Goal: Information Seeking & Learning: Learn about a topic

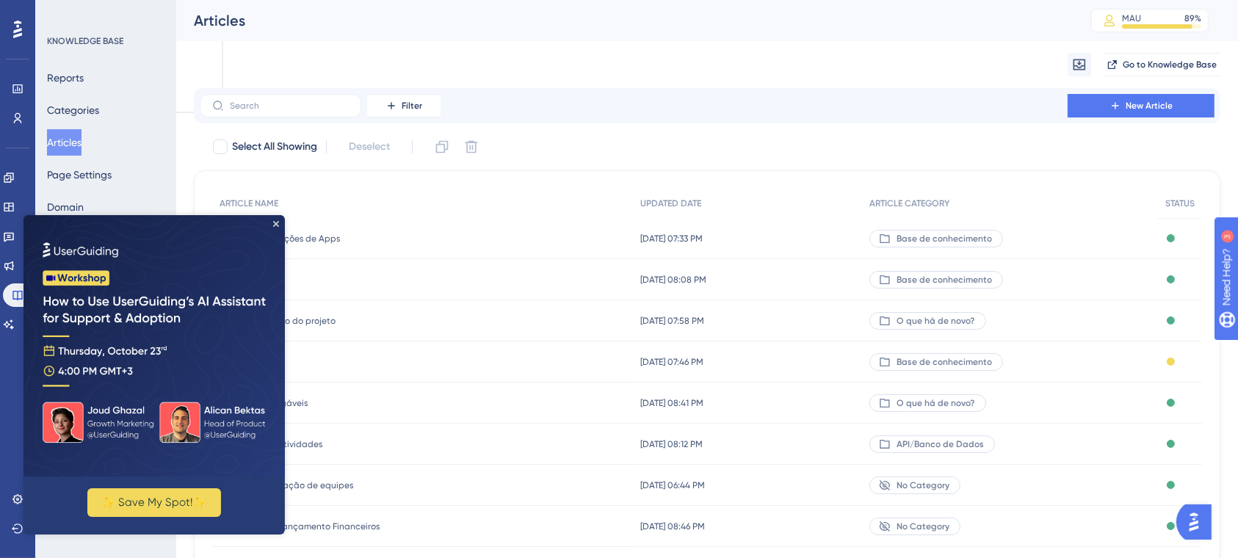
click at [941, 129] on div "Filter New Article Select All Showing Deselect ARTICLE NAME UPDATED DATE ARTICL…" at bounding box center [707, 391] width 1027 height 607
click at [276, 228] on img at bounding box center [154, 344] width 261 height 261
click at [275, 223] on icon "Close Preview" at bounding box center [276, 223] width 6 height 6
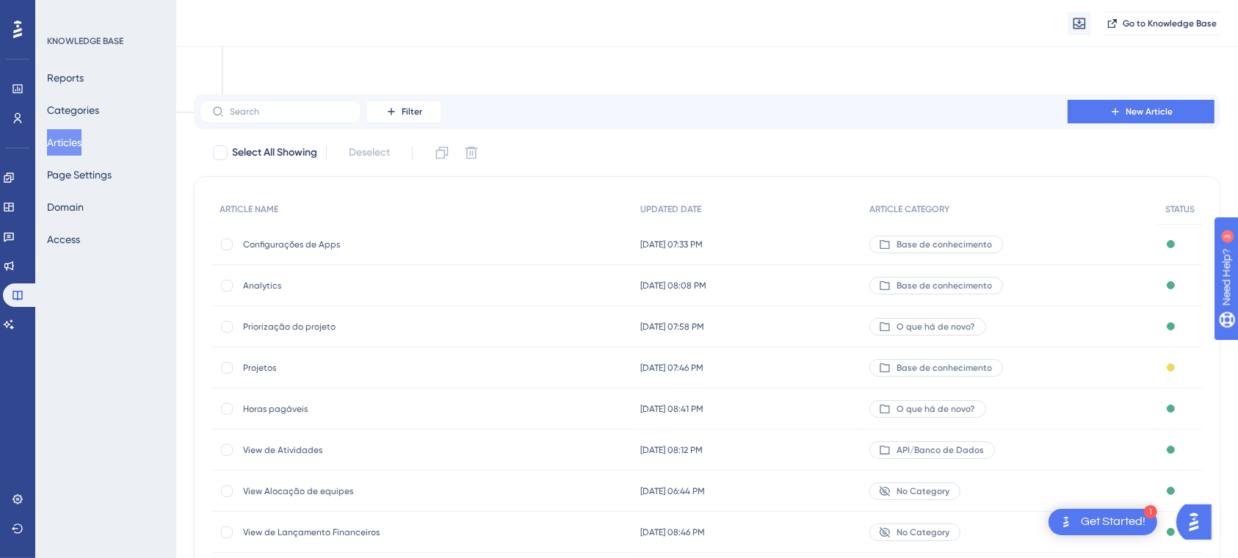
scroll to position [189, 0]
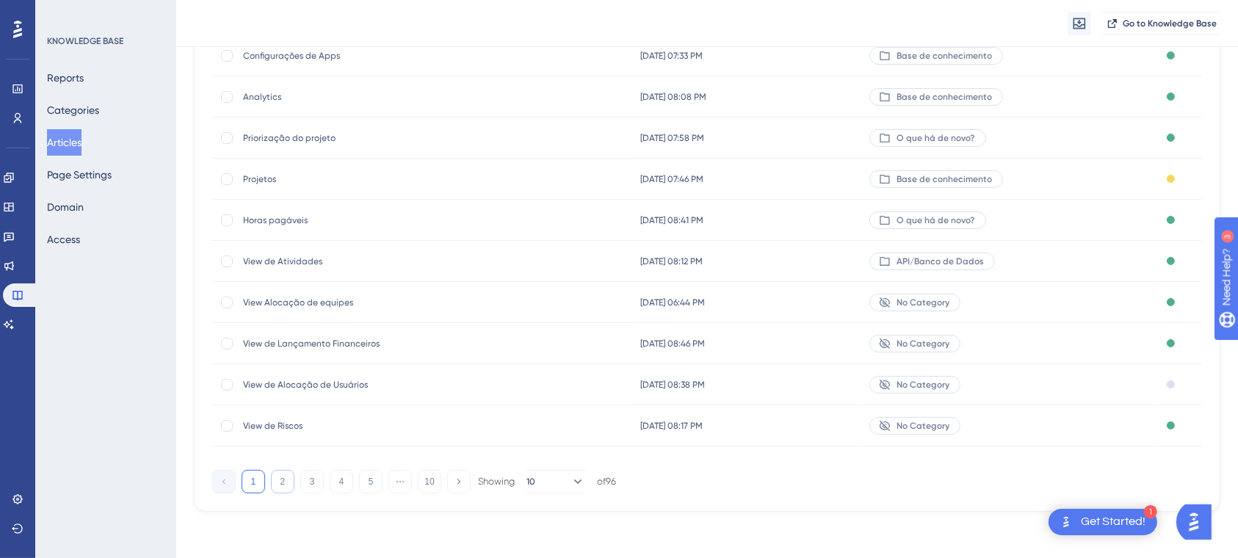
click at [274, 484] on button "2" at bounding box center [283, 482] width 24 height 24
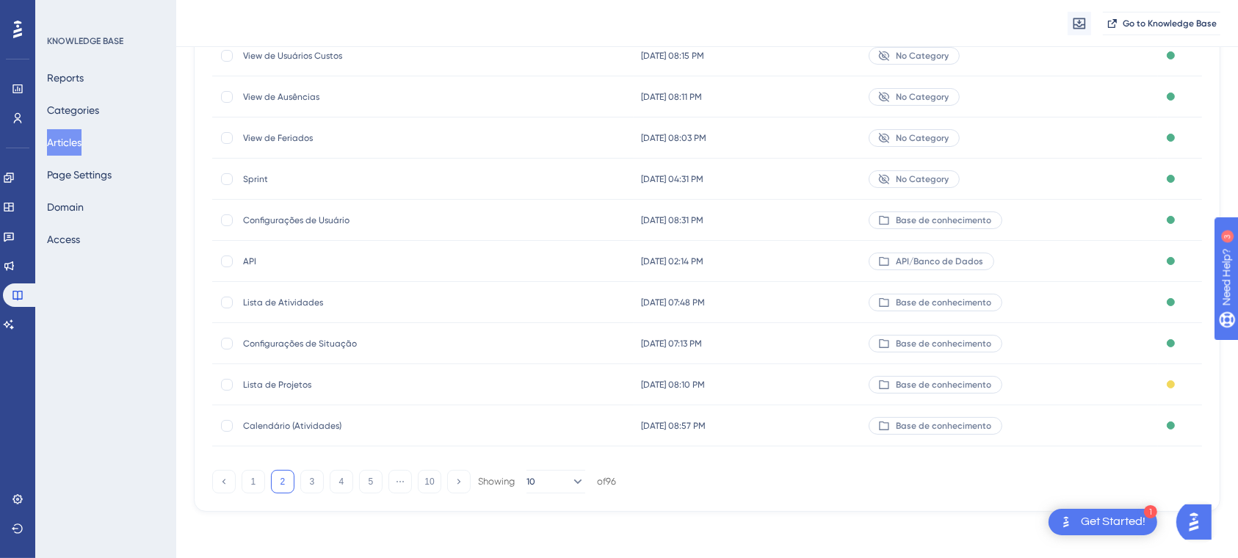
click at [300, 484] on button "3" at bounding box center [312, 482] width 24 height 24
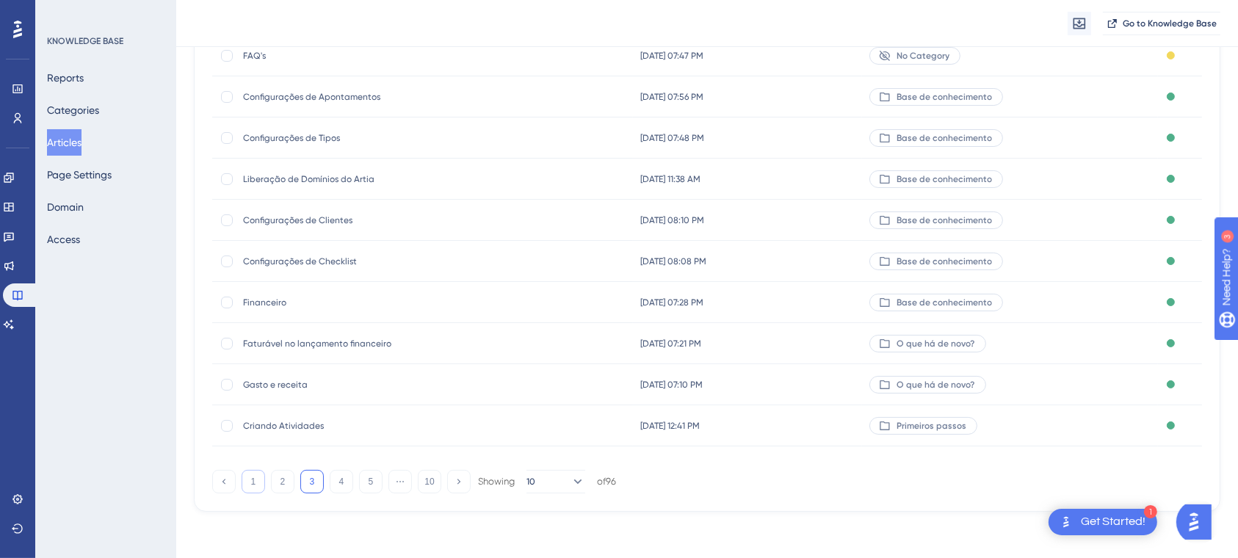
click at [264, 480] on button "1" at bounding box center [254, 482] width 24 height 24
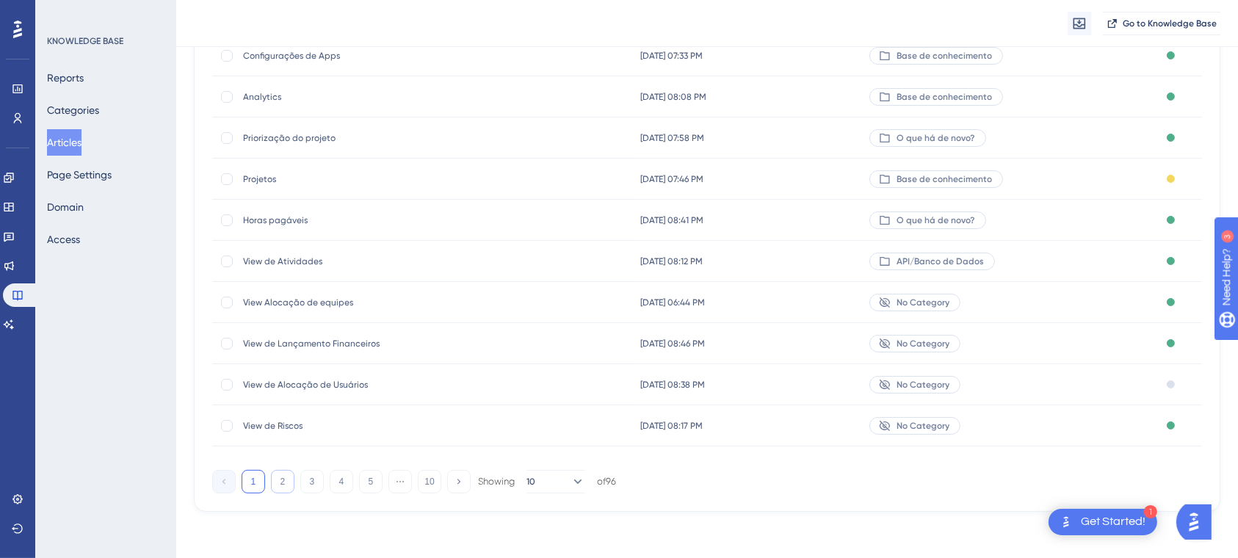
click at [278, 483] on button "2" at bounding box center [283, 482] width 24 height 24
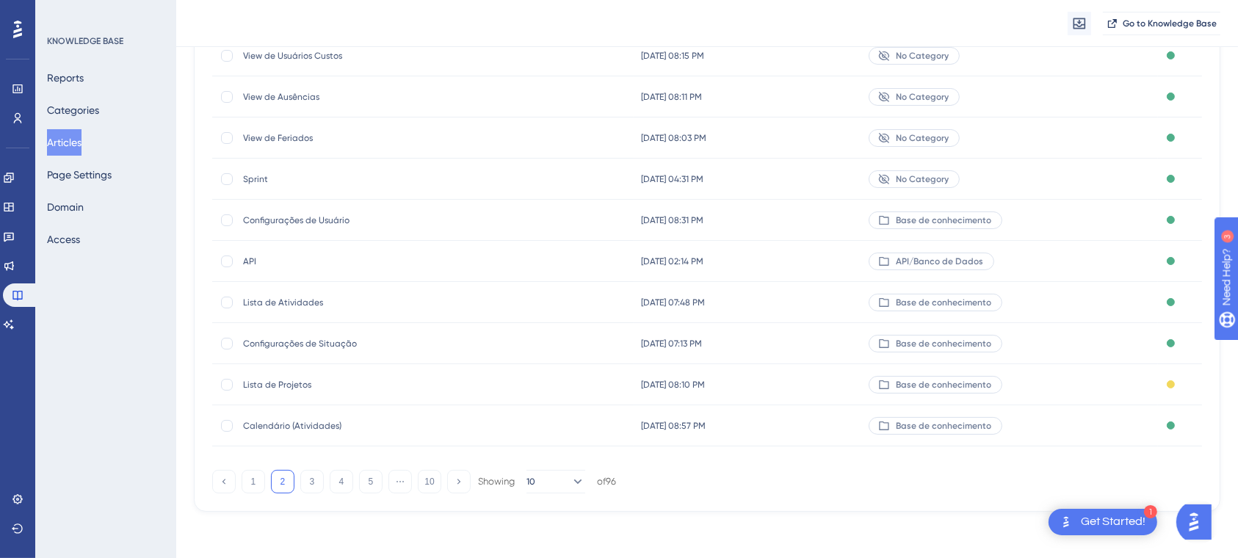
click at [259, 179] on span "Sprint" at bounding box center [360, 179] width 235 height 12
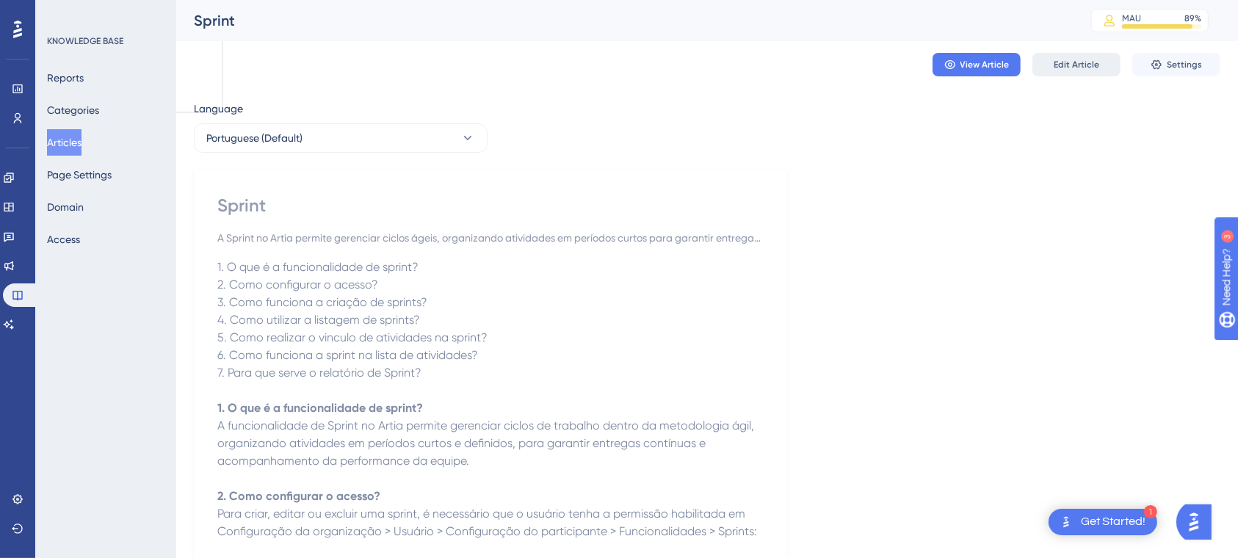
click at [1075, 60] on span "Edit Article" at bounding box center [1077, 65] width 46 height 12
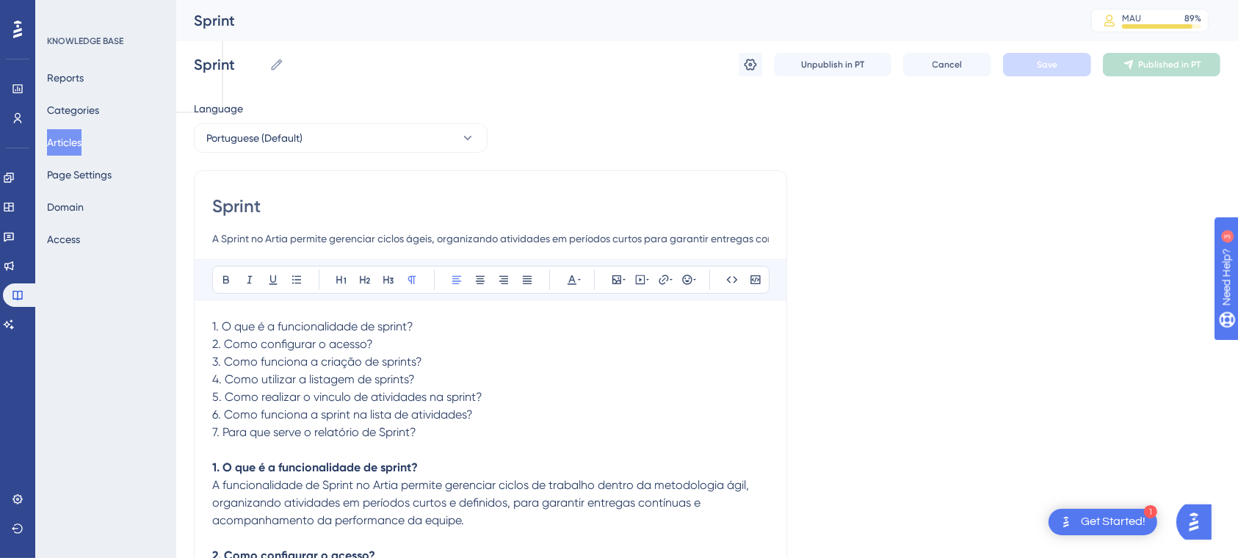
scroll to position [4852, 0]
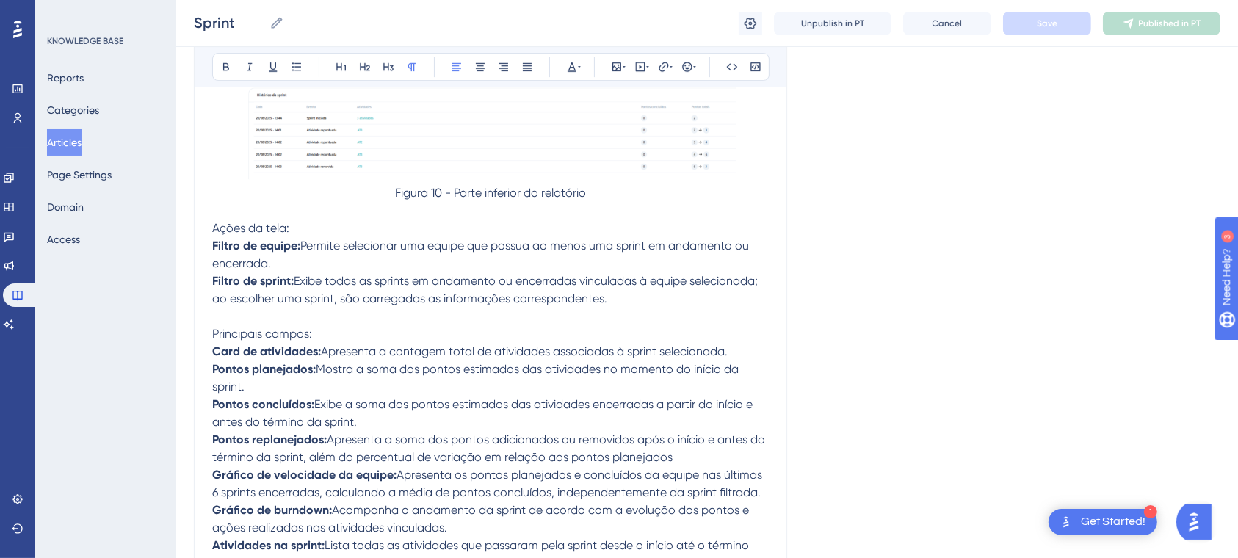
click at [79, 144] on button "Articles" at bounding box center [64, 142] width 35 height 26
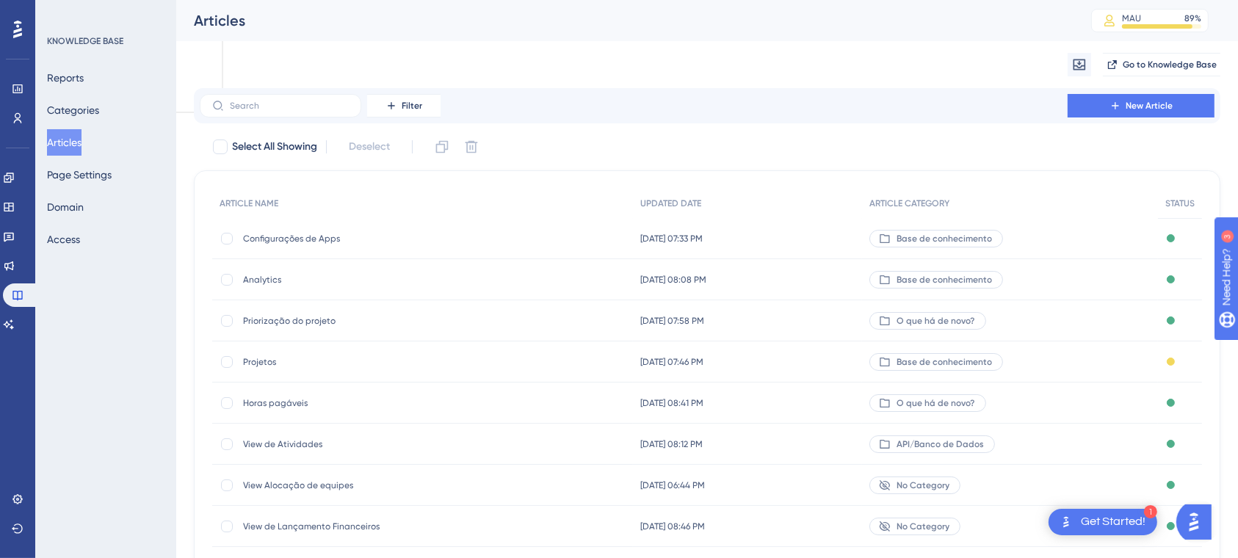
scroll to position [189, 0]
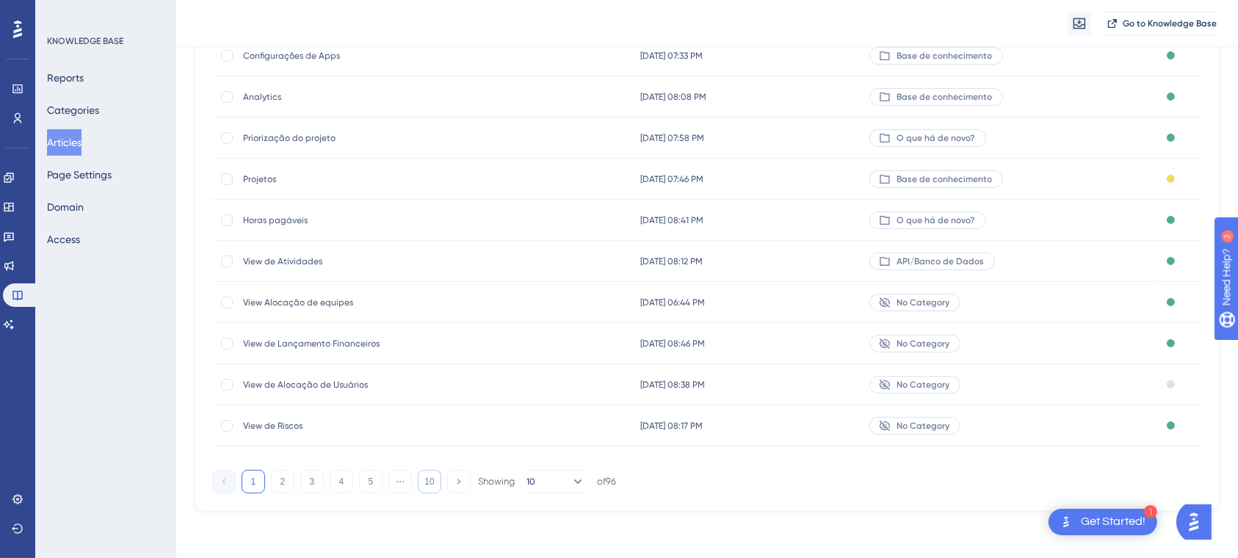
click at [438, 485] on button "10" at bounding box center [430, 482] width 24 height 24
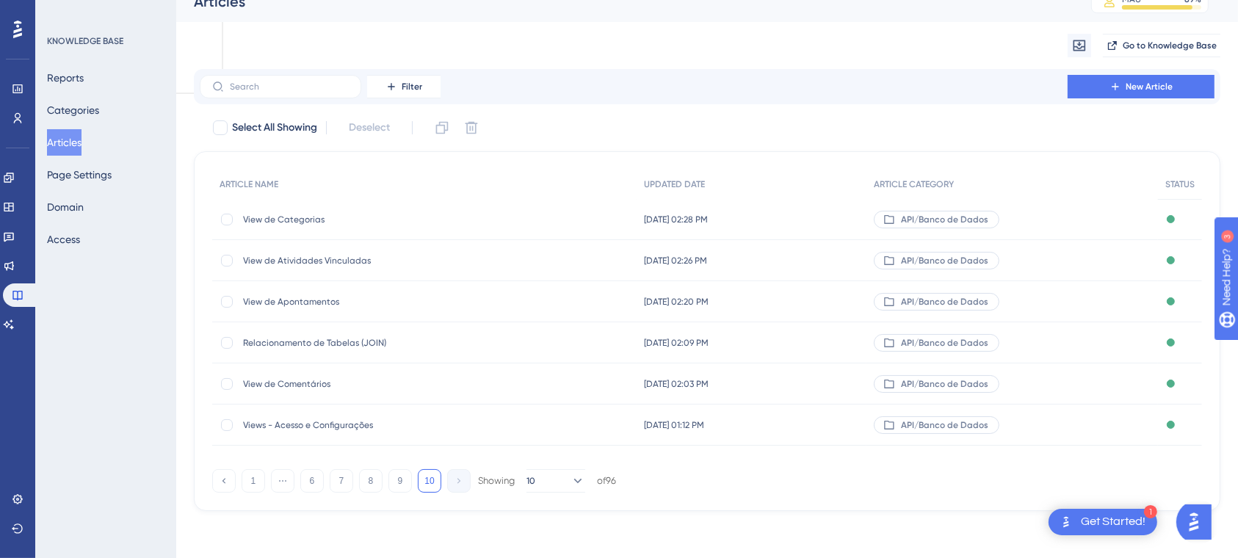
scroll to position [18, 0]
click at [403, 479] on button "9" at bounding box center [401, 482] width 24 height 24
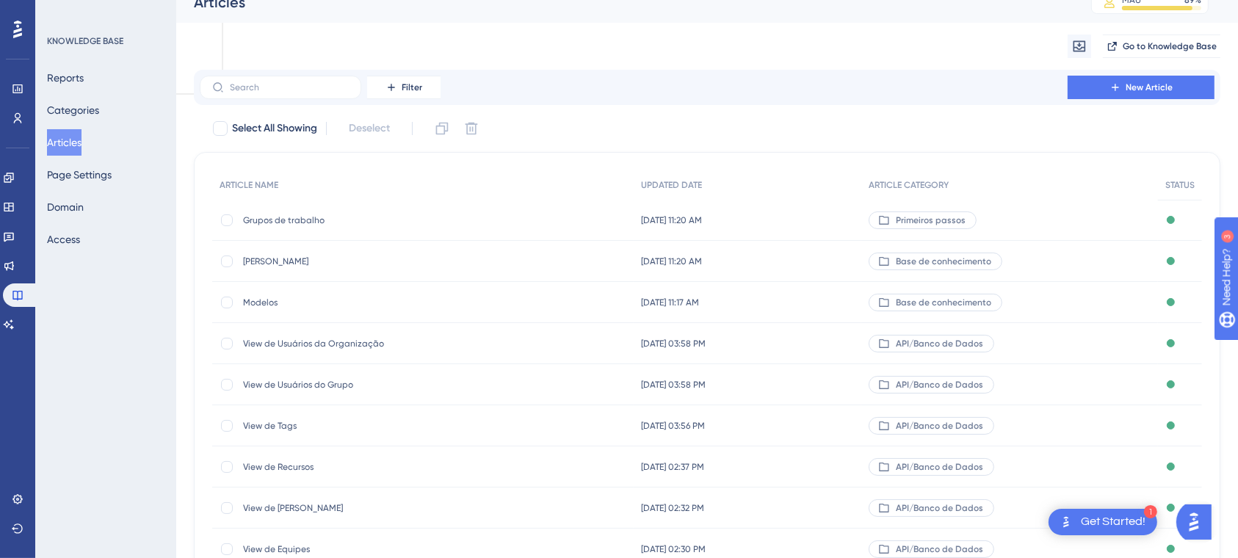
click at [261, 261] on span "[PERSON_NAME]" at bounding box center [360, 262] width 235 height 12
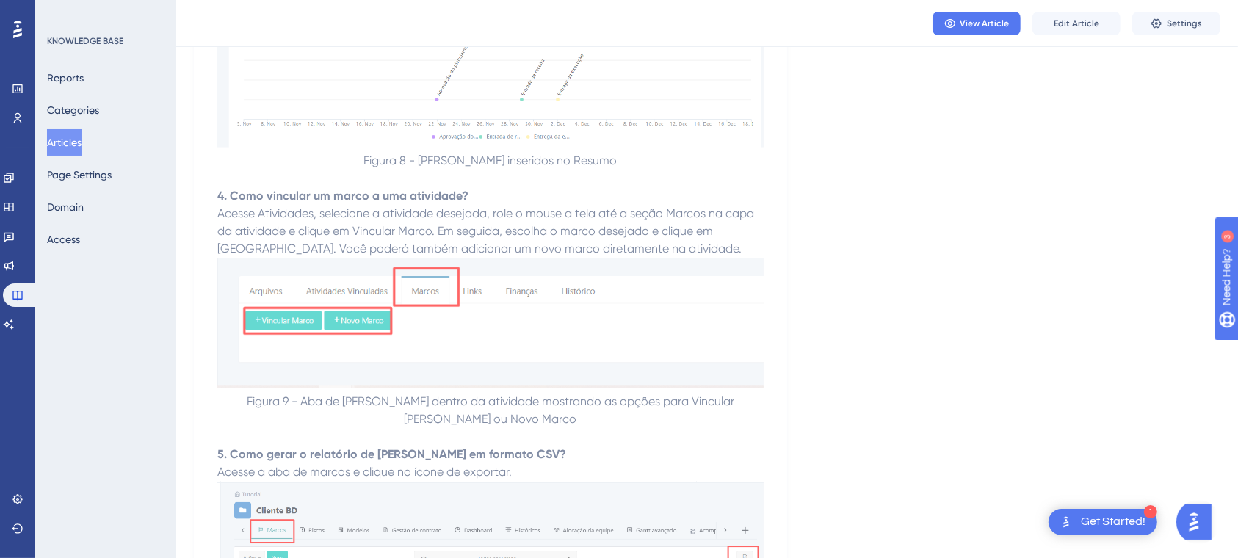
scroll to position [4088, 0]
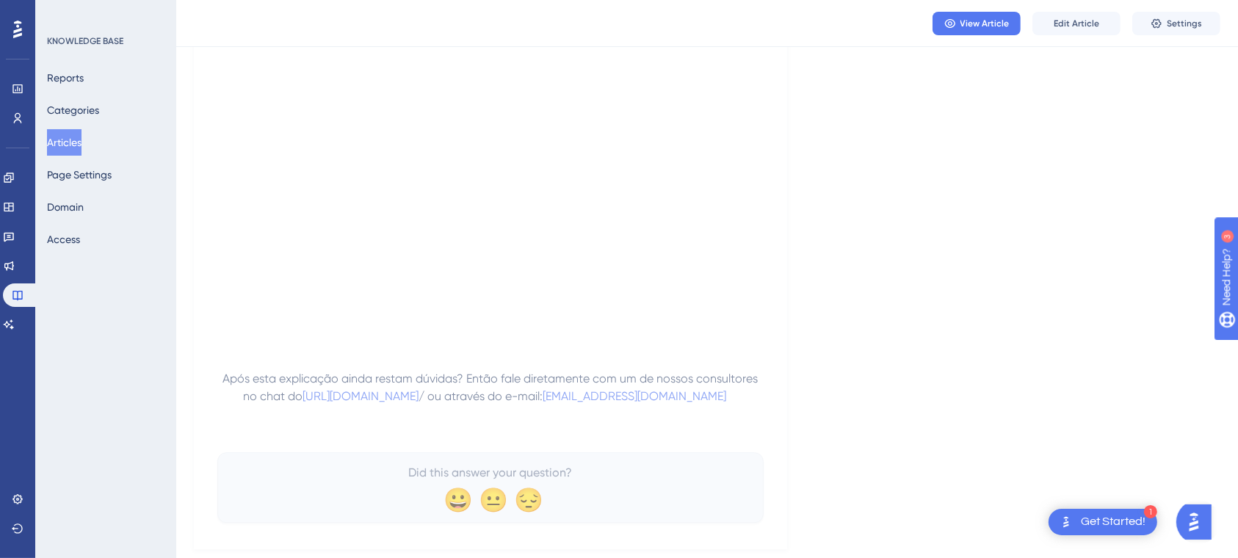
click at [79, 148] on button "Articles" at bounding box center [64, 142] width 35 height 26
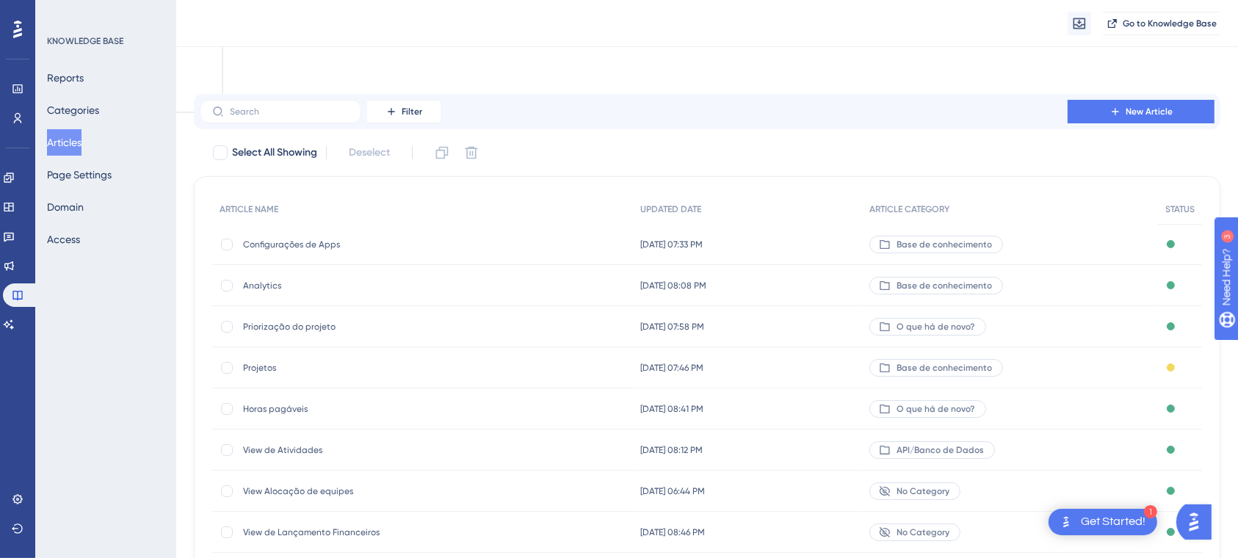
scroll to position [189, 0]
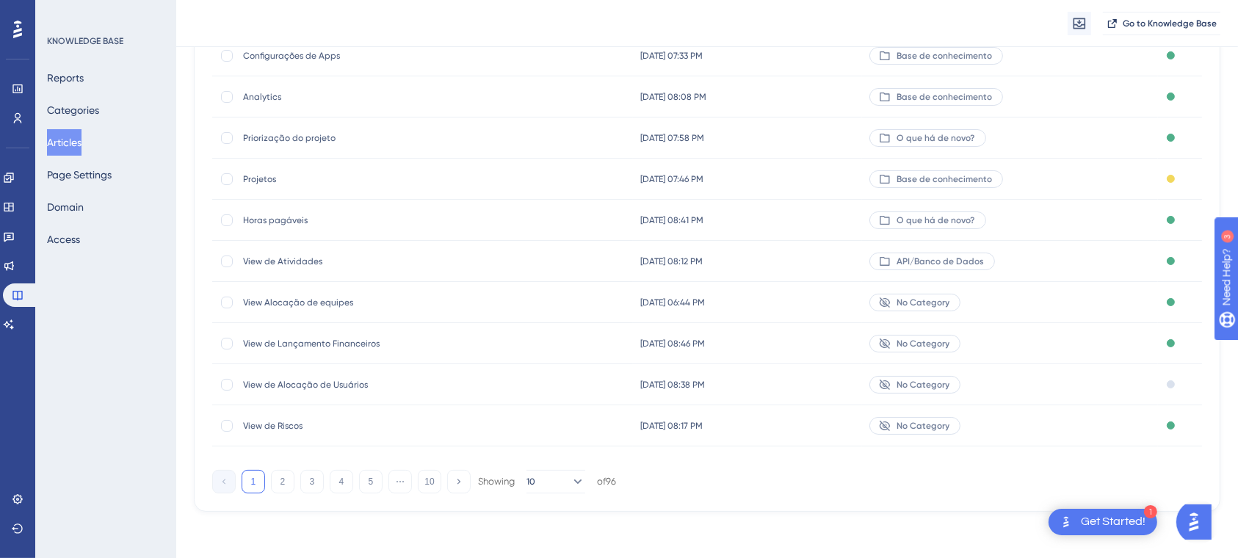
drag, startPoint x: 1252, startPoint y: 200, endPoint x: 24, endPoint y: 10, distance: 1242.7
click at [343, 478] on button "4" at bounding box center [342, 482] width 24 height 24
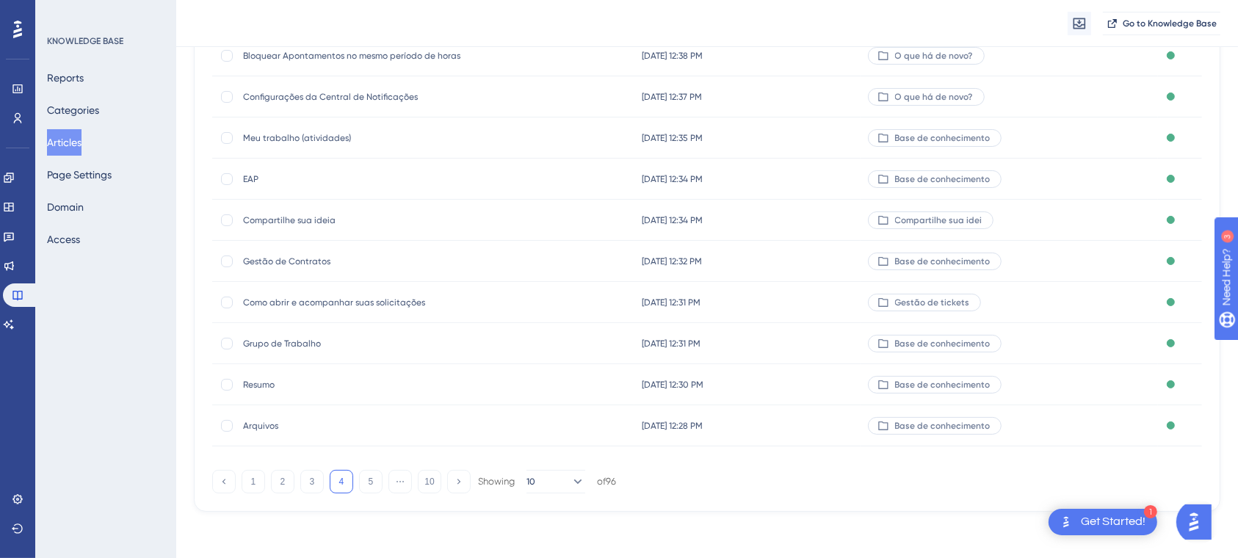
click at [253, 182] on span "EAP" at bounding box center [360, 179] width 235 height 12
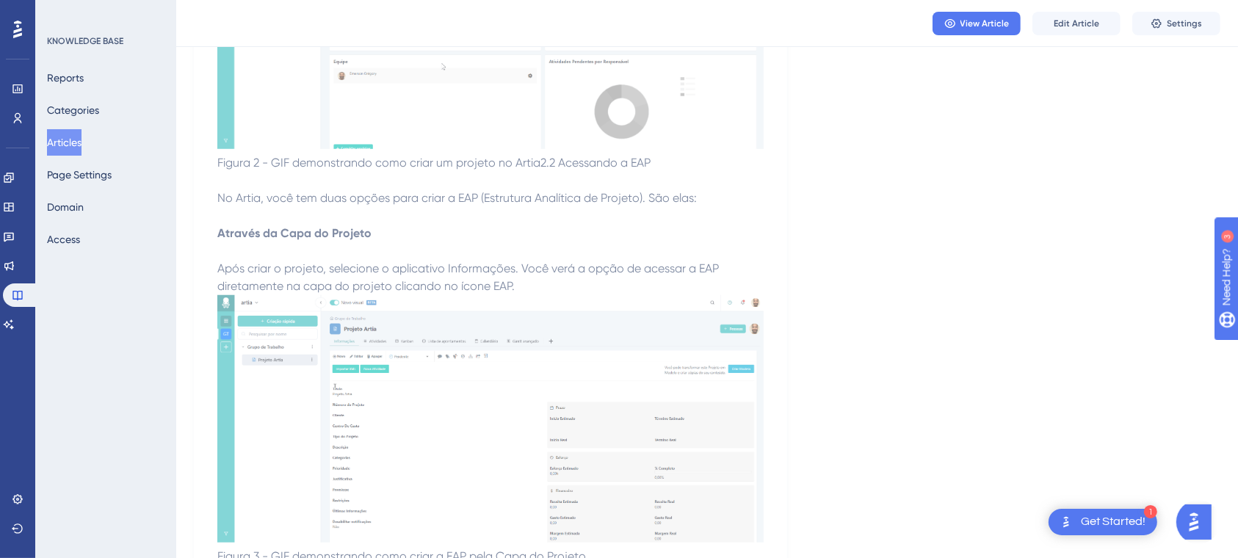
scroll to position [6388, 0]
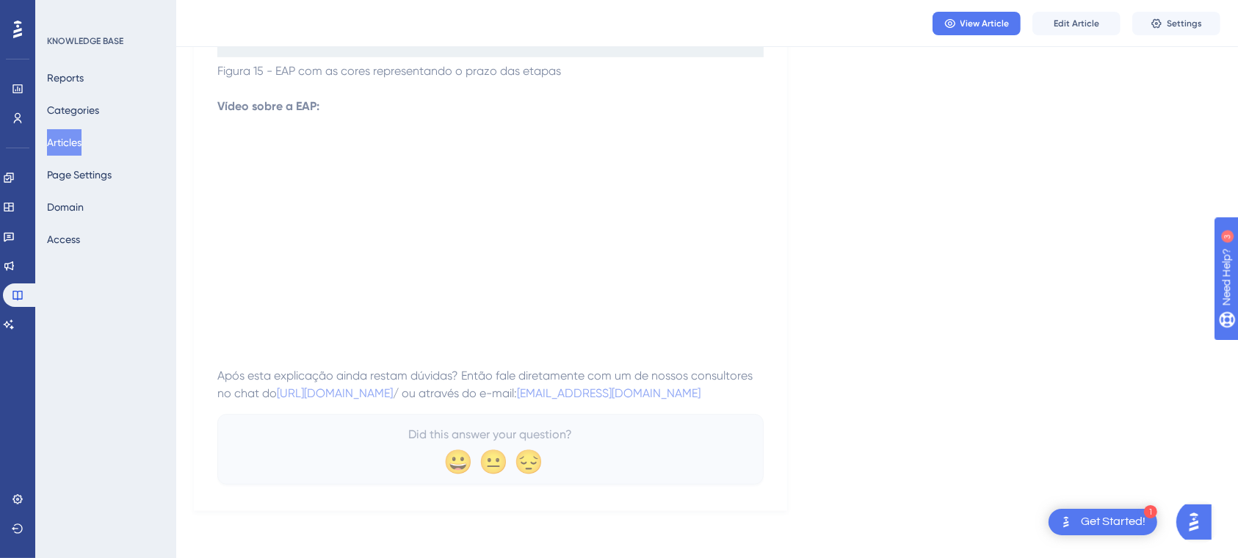
click at [76, 140] on button "Articles" at bounding box center [64, 142] width 35 height 26
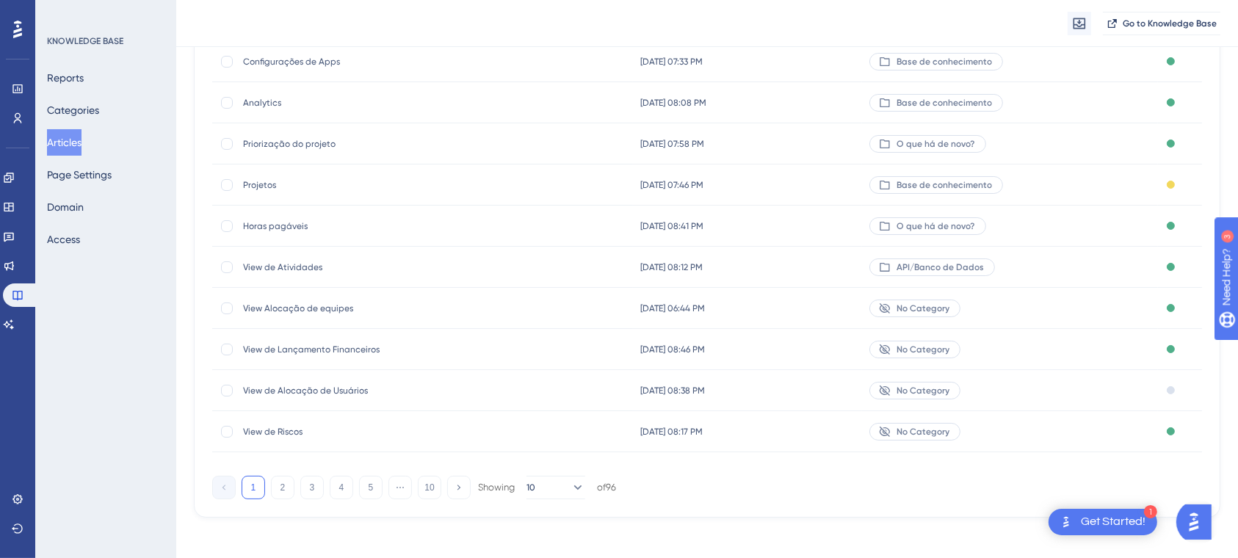
scroll to position [189, 0]
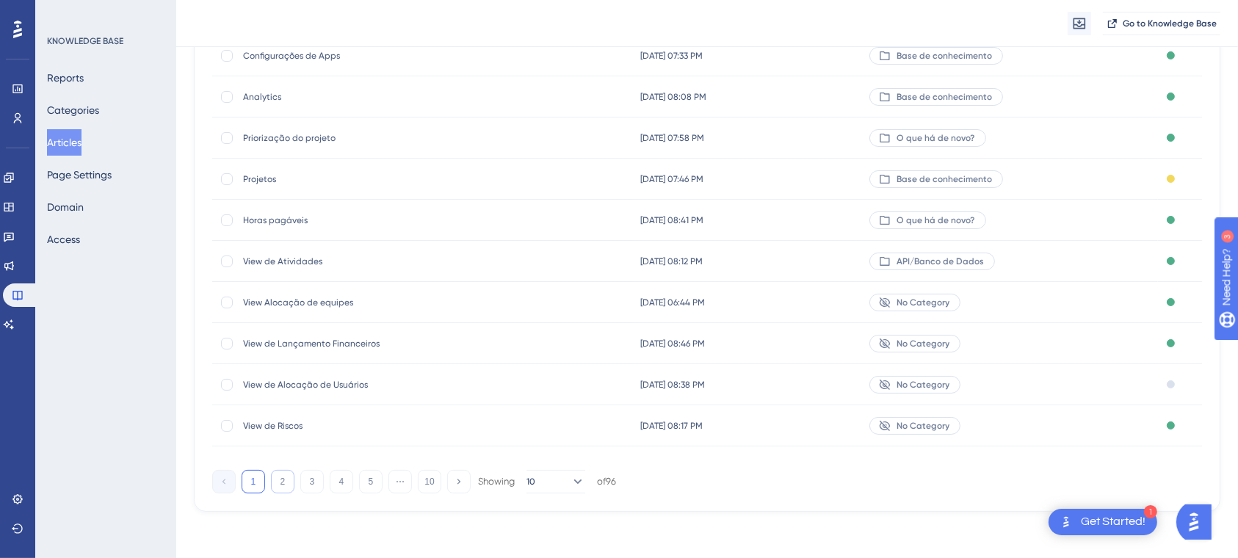
click at [284, 486] on button "2" at bounding box center [283, 482] width 24 height 24
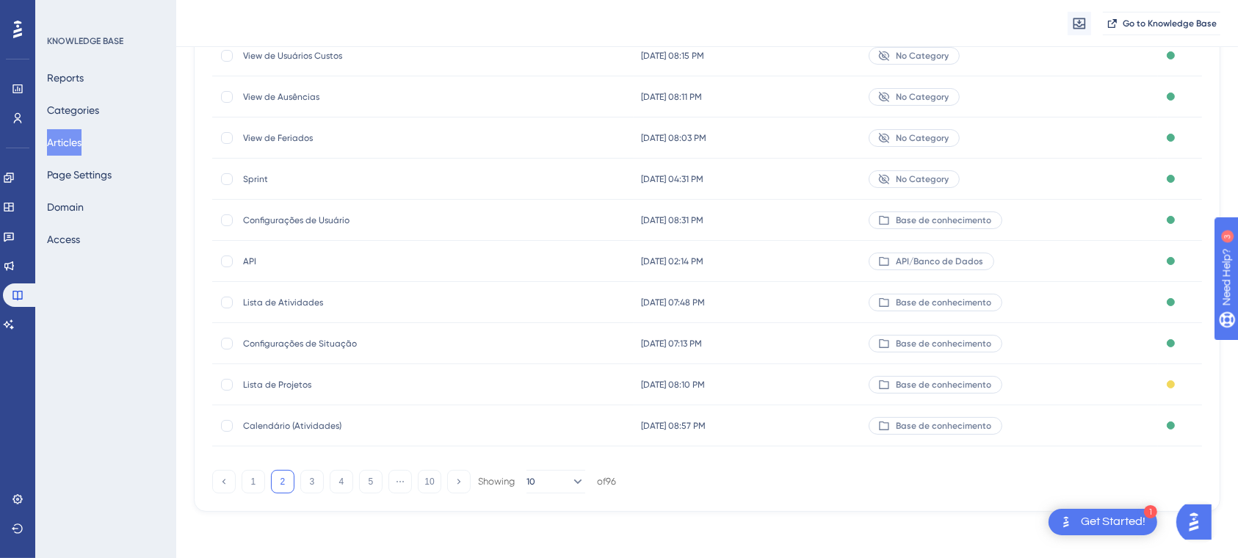
click at [329, 345] on span "Configurações de Situação" at bounding box center [360, 344] width 235 height 12
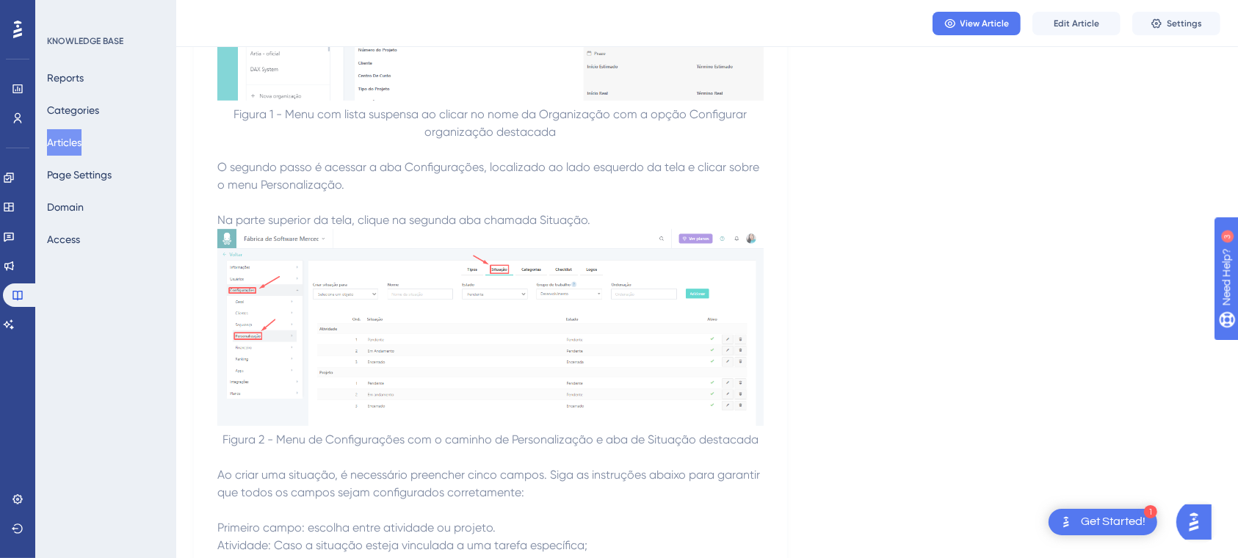
scroll to position [104, 0]
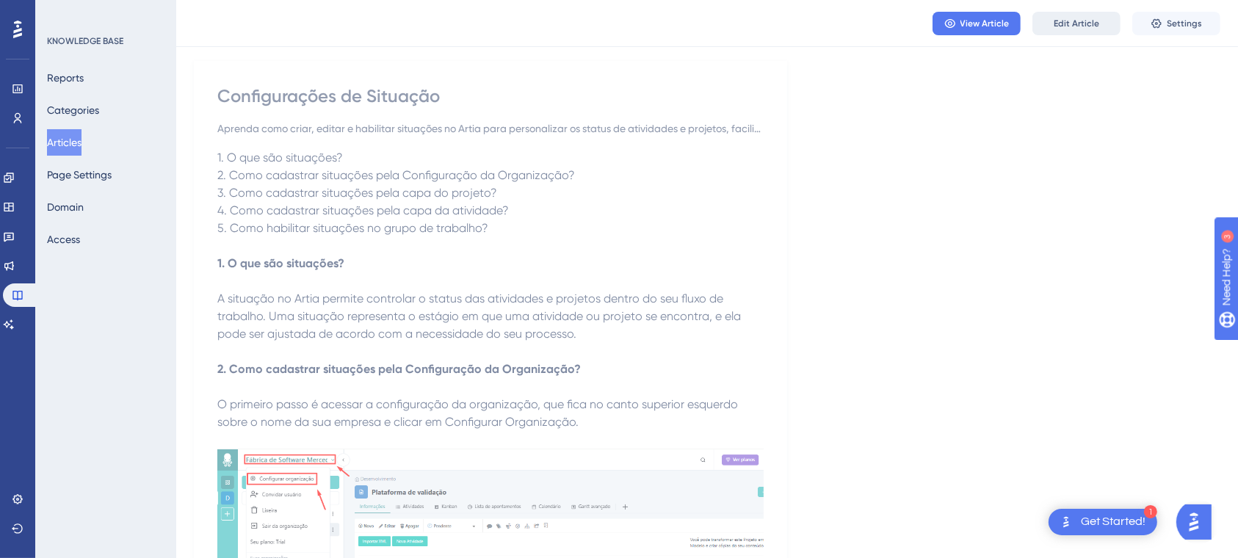
click at [1061, 13] on button "Edit Article" at bounding box center [1077, 24] width 88 height 24
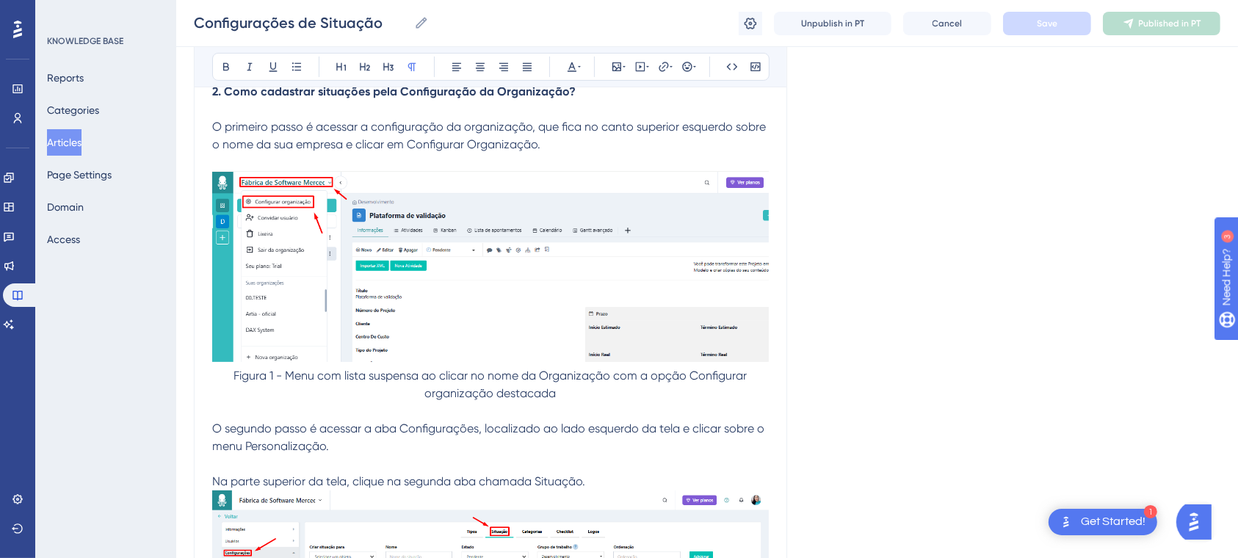
scroll to position [433, 0]
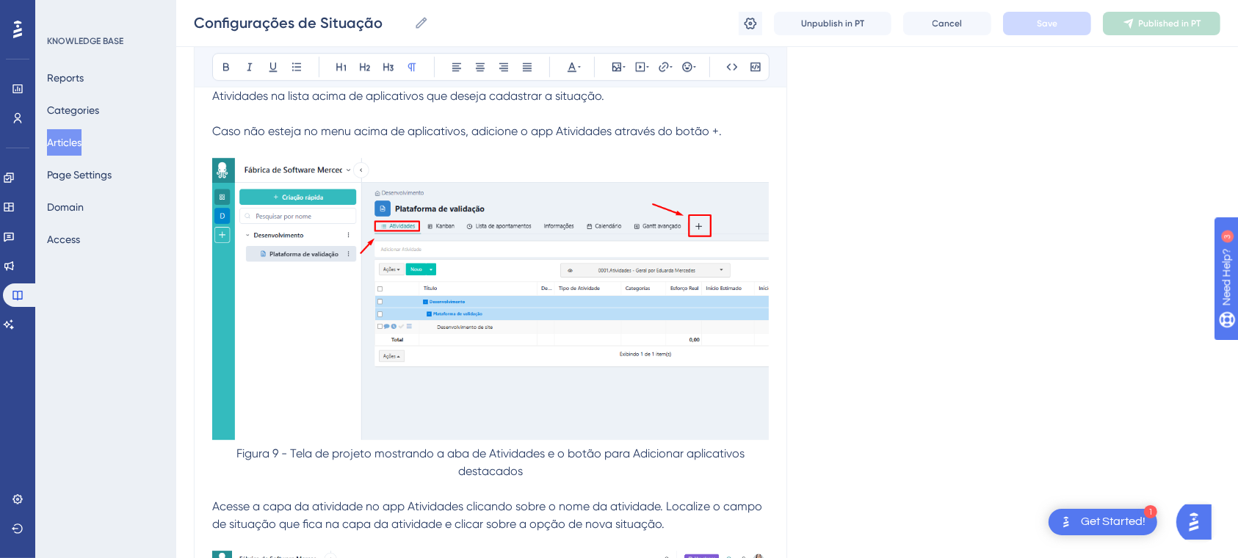
scroll to position [4231, 0]
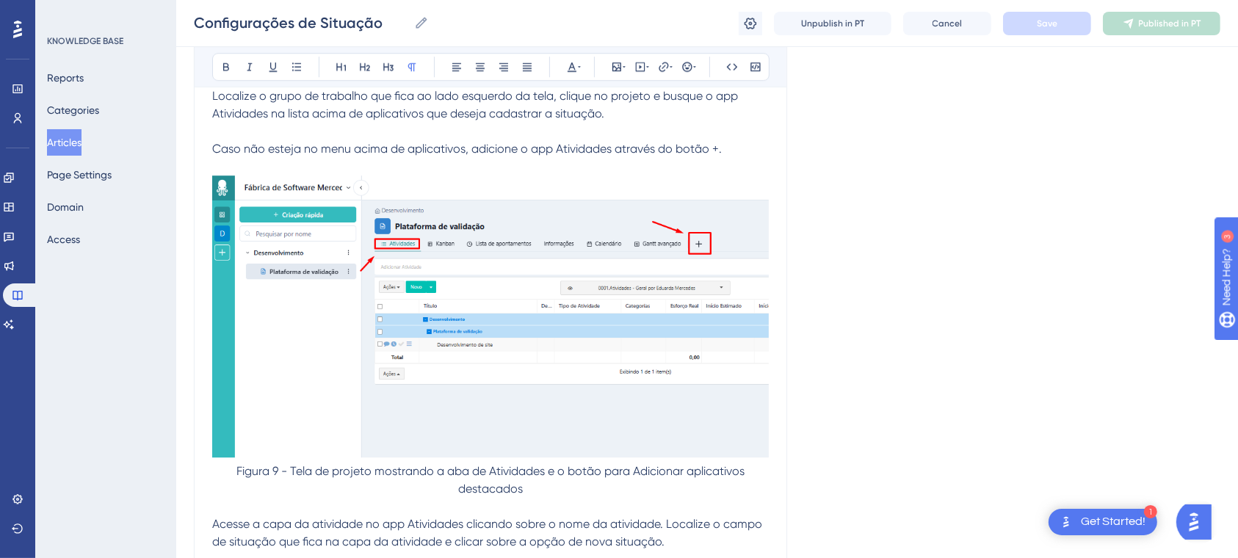
click at [59, 138] on button "Articles" at bounding box center [64, 142] width 35 height 26
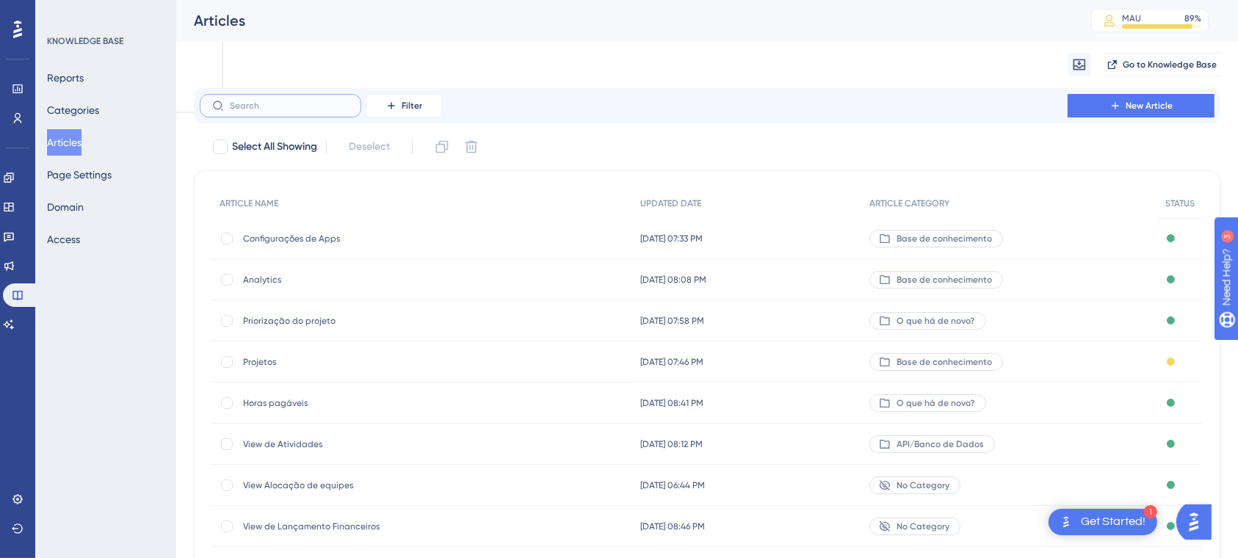
click at [276, 107] on input "text" at bounding box center [289, 106] width 119 height 10
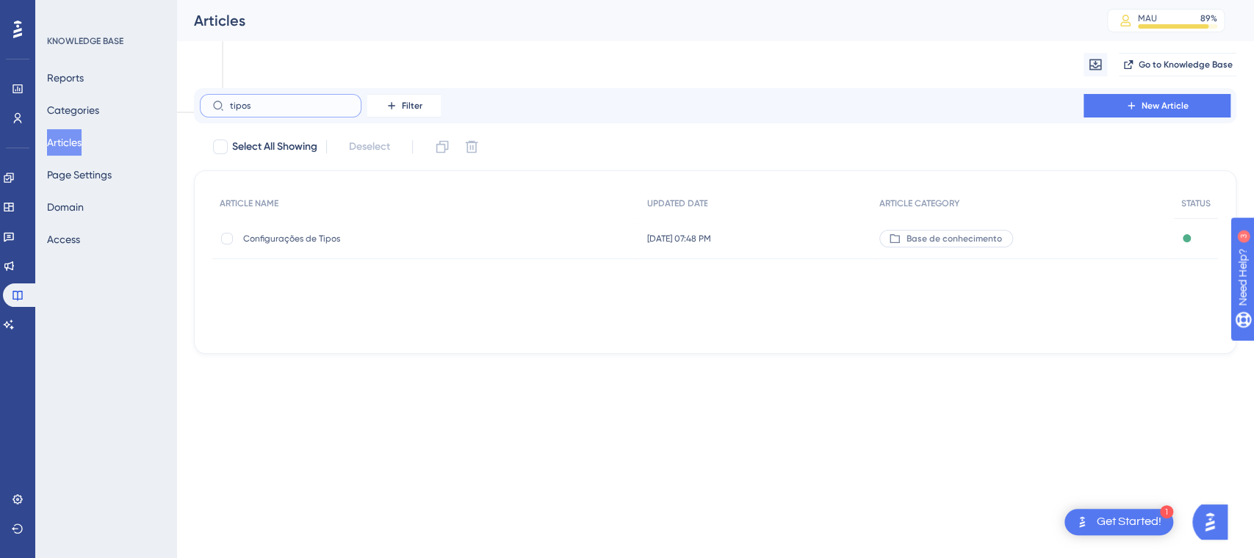
type input "tipos"
click at [317, 248] on div "Configurações de Tipos Configurações de Tipos" at bounding box center [360, 238] width 235 height 41
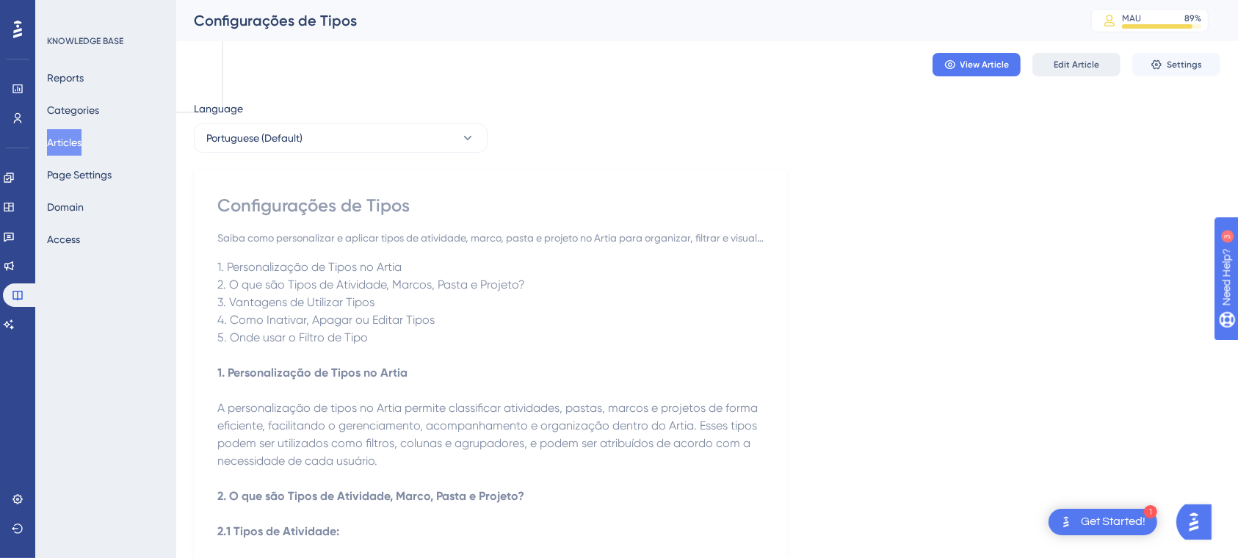
click at [1050, 66] on button "Edit Article" at bounding box center [1077, 65] width 88 height 24
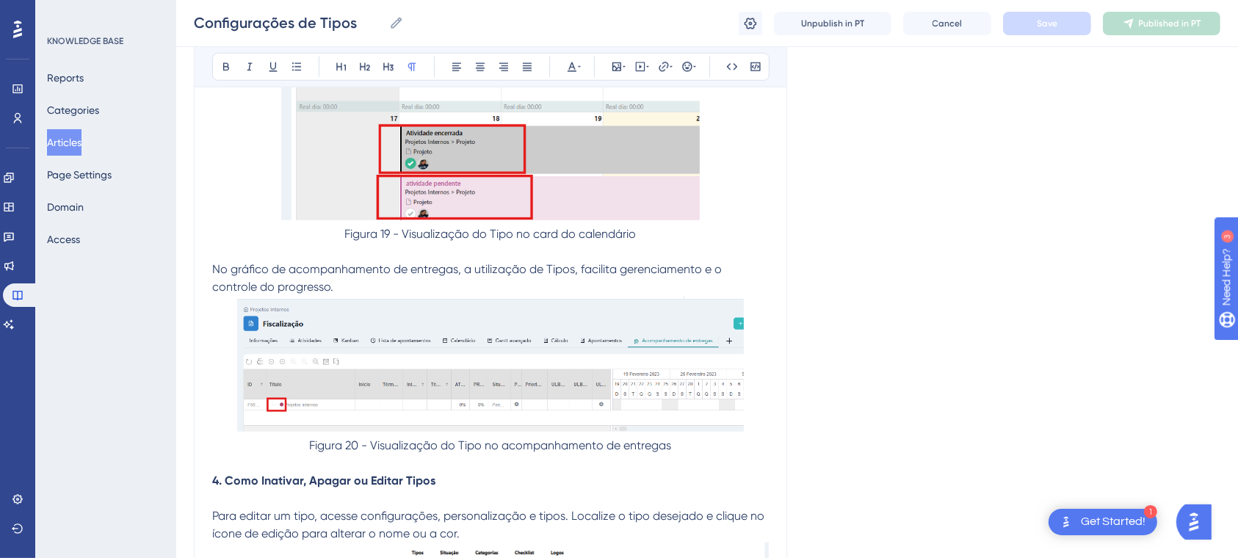
scroll to position [6700, 0]
